Goal: Navigation & Orientation: Understand site structure

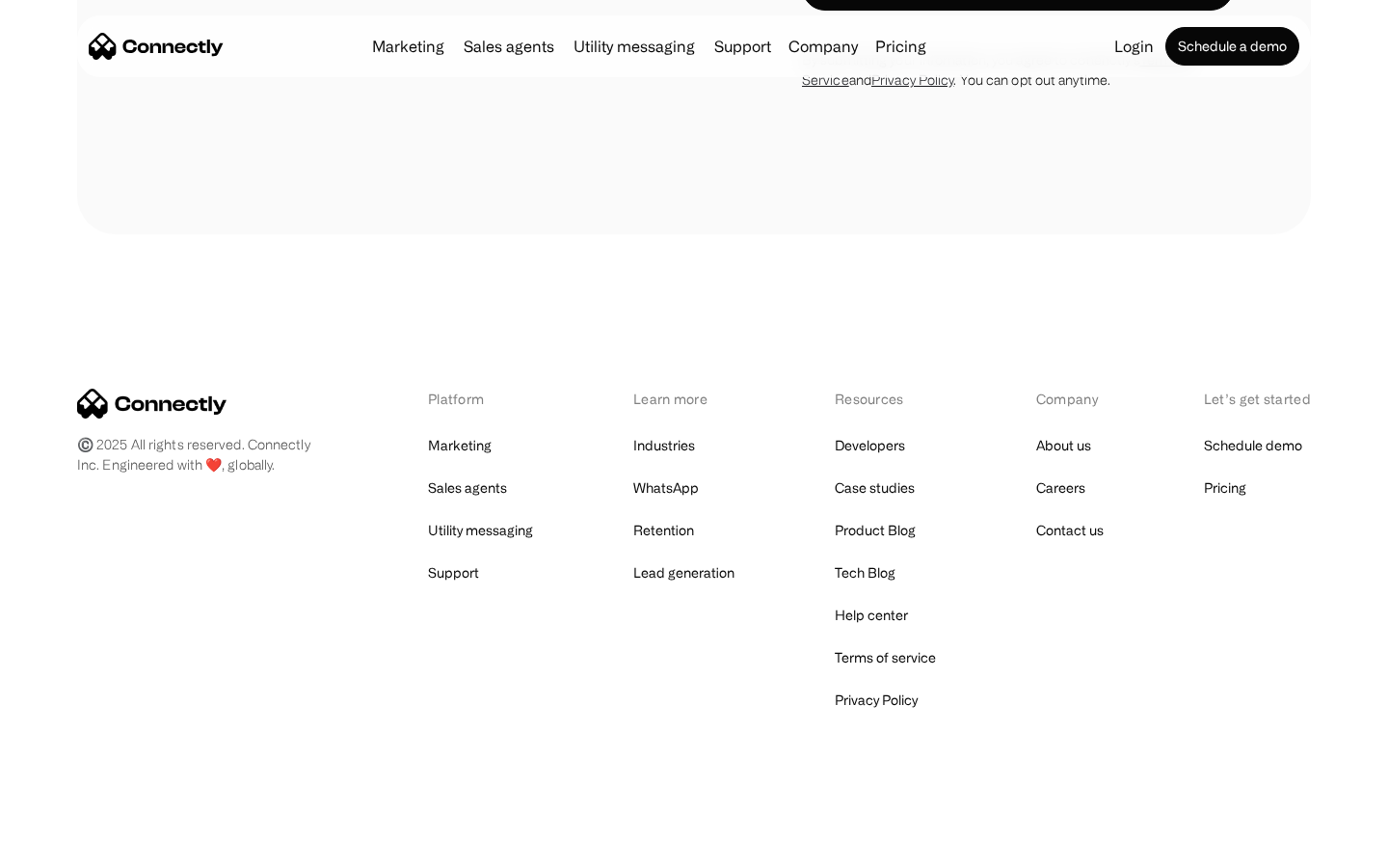
scroll to position [3261, 0]
